Goal: Task Accomplishment & Management: Complete application form

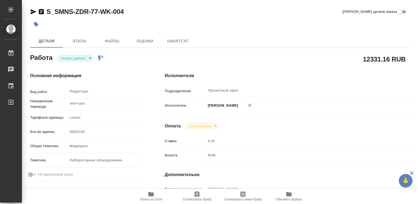
type textarea "x"
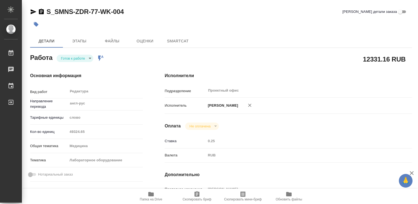
type textarea "x"
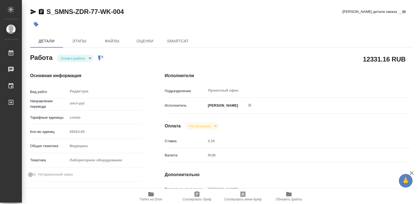
type textarea "x"
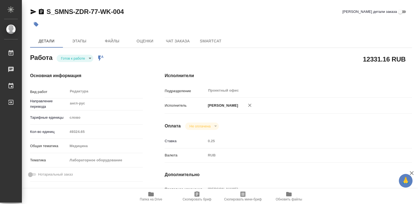
scroll to position [27, 0]
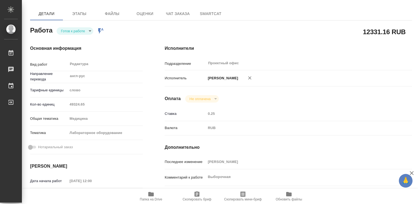
type textarea "x"
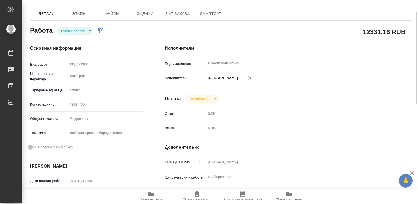
type textarea "x"
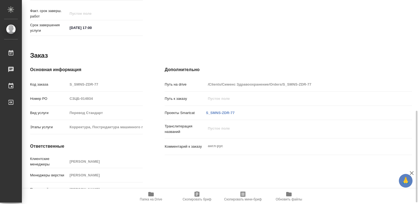
scroll to position [249, 0]
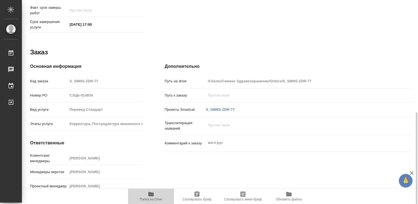
click at [152, 196] on icon "button" at bounding box center [150, 194] width 5 height 4
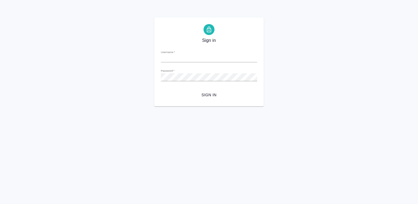
type input "[EMAIL_ADDRESS][DOMAIN_NAME]"
click at [209, 93] on span "Sign in" at bounding box center [209, 95] width 88 height 7
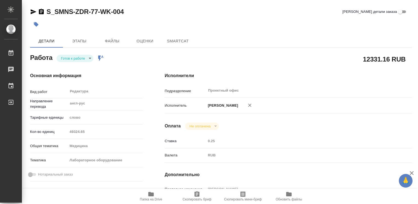
type textarea "x"
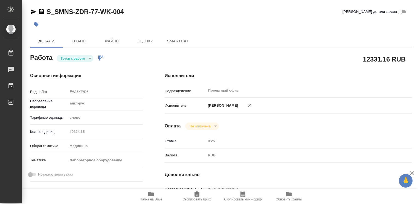
type textarea "x"
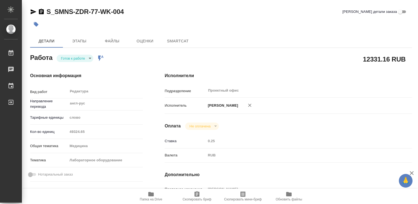
type textarea "x"
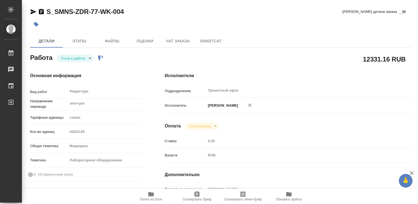
click at [154, 197] on icon "button" at bounding box center [151, 194] width 7 height 7
type textarea "x"
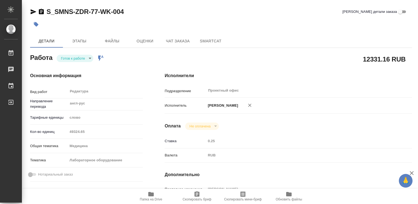
type textarea "x"
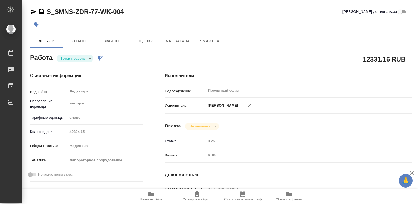
type textarea "x"
